Goal: Book appointment/travel/reservation

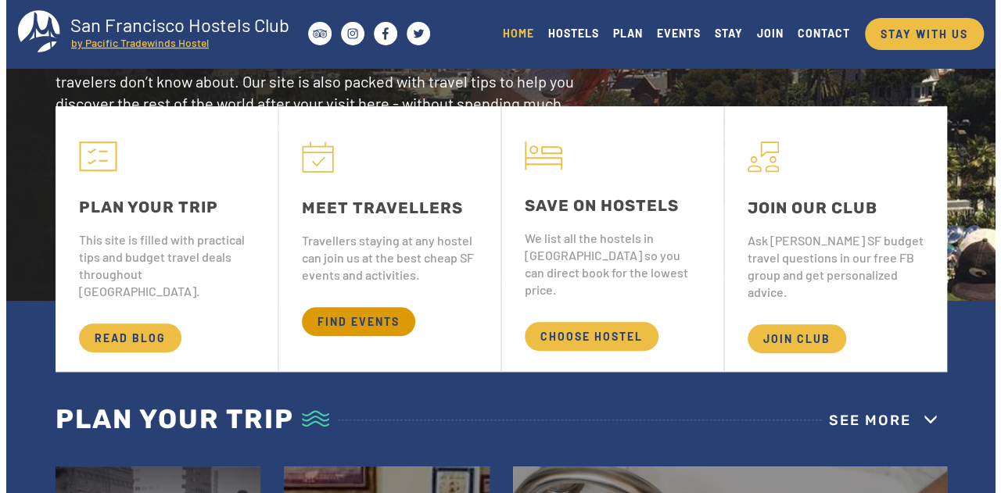
scroll to position [235, 0]
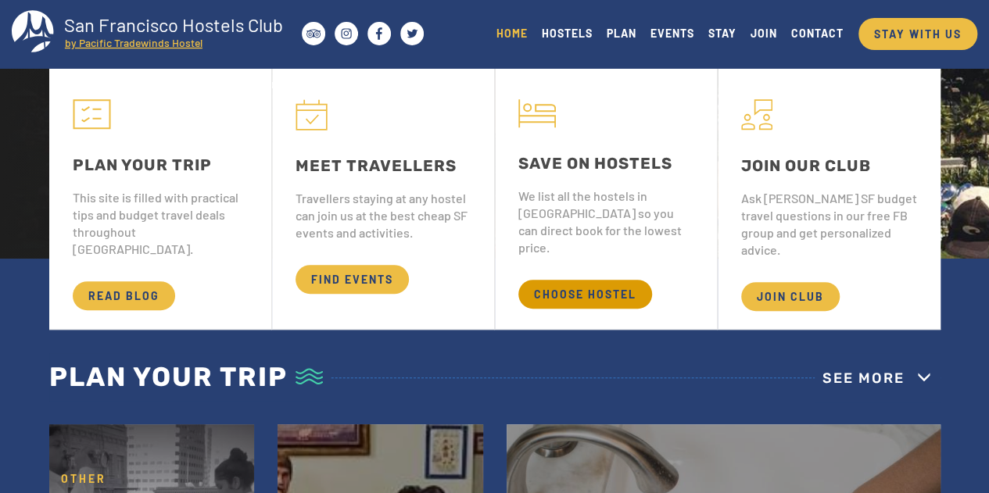
click at [604, 280] on span "CHOOSE HOSTEL" at bounding box center [585, 294] width 134 height 29
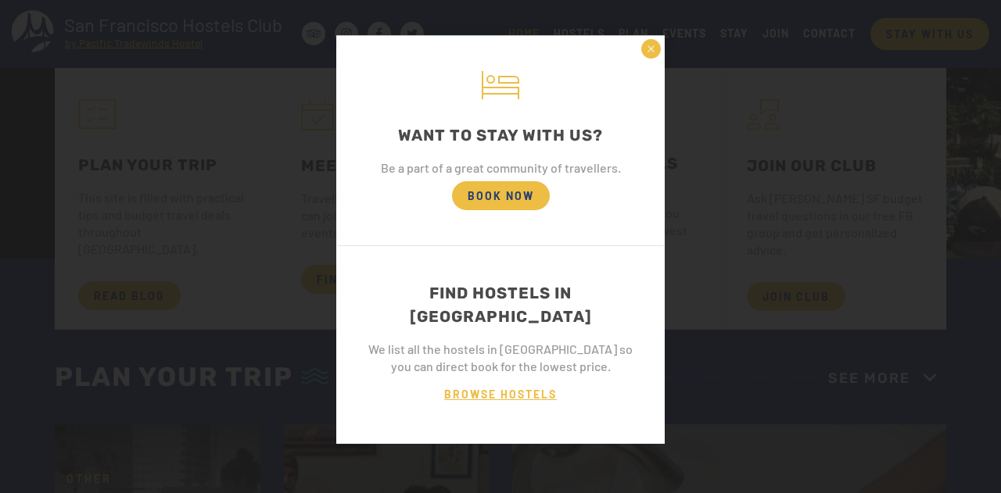
click at [510, 380] on span "BROWSE HOSTELS" at bounding box center [500, 394] width 144 height 29
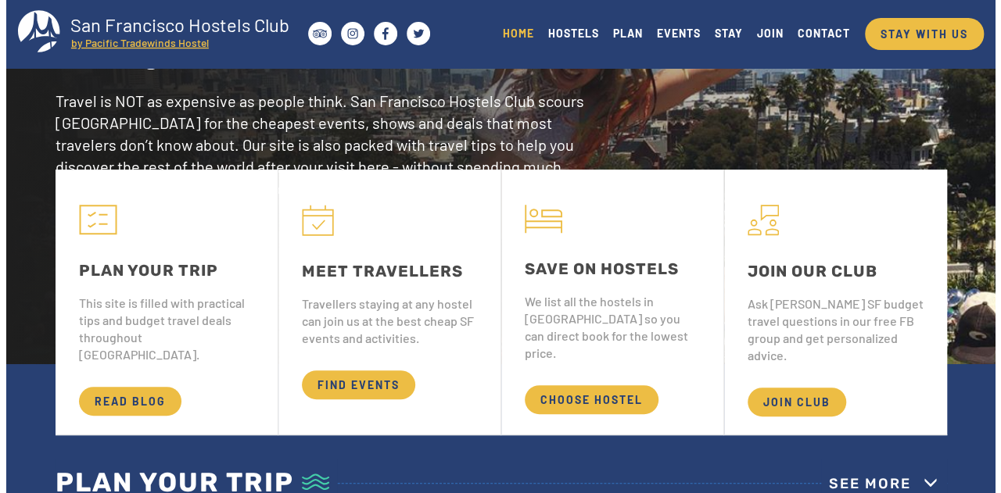
scroll to position [235, 0]
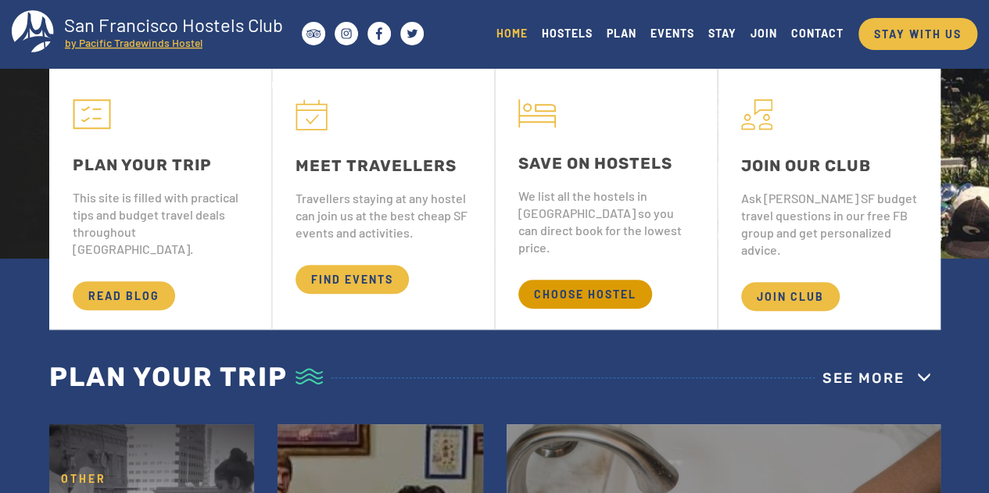
click at [587, 287] on span "CHOOSE HOSTEL" at bounding box center [585, 294] width 134 height 29
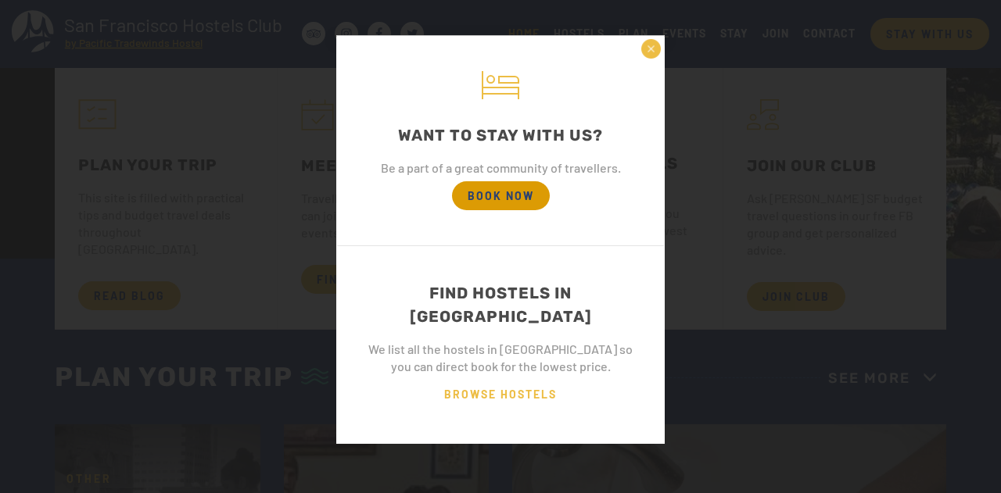
click at [496, 203] on span "BOOK NOW" at bounding box center [501, 195] width 98 height 29
